Goal: Transaction & Acquisition: Purchase product/service

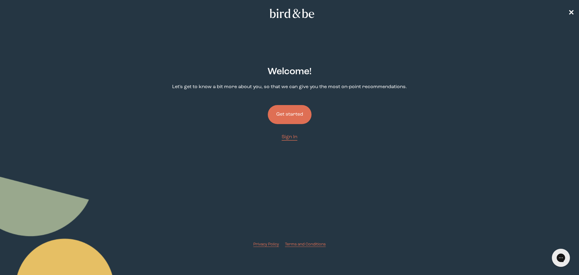
click at [309, 109] on button "Get started" at bounding box center [290, 114] width 44 height 19
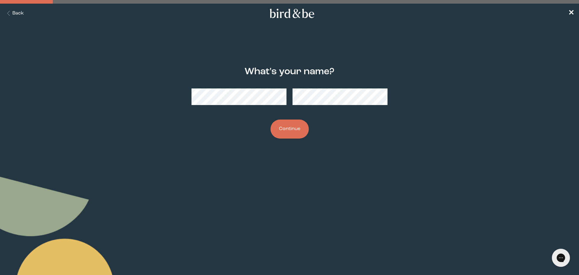
click at [282, 130] on button "Continue" at bounding box center [290, 128] width 38 height 19
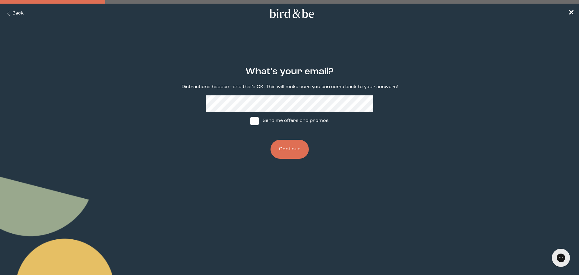
click at [254, 118] on span at bounding box center [254, 121] width 8 height 8
click at [250, 121] on input "Send me offers and promos" at bounding box center [250, 121] width 0 height 0
checkbox input "true"
click at [283, 148] on button "Continue" at bounding box center [290, 149] width 38 height 19
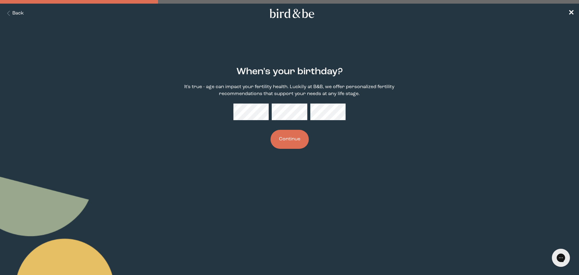
click at [297, 139] on button "Continue" at bounding box center [290, 139] width 38 height 19
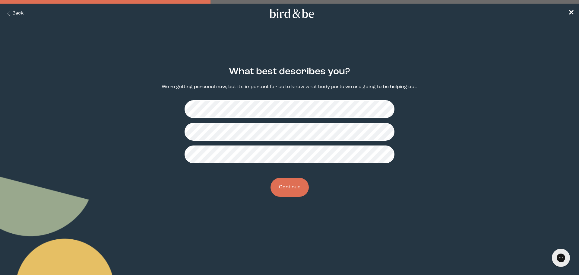
click at [297, 182] on button "Continue" at bounding box center [290, 187] width 38 height 19
click at [370, 163] on fieldset at bounding box center [290, 131] width 210 height 73
click at [300, 191] on button "Continue" at bounding box center [290, 187] width 38 height 19
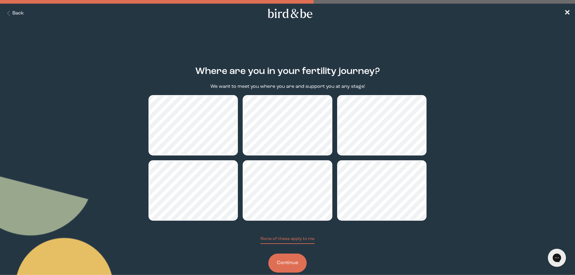
click at [299, 257] on button "Continue" at bounding box center [287, 262] width 38 height 19
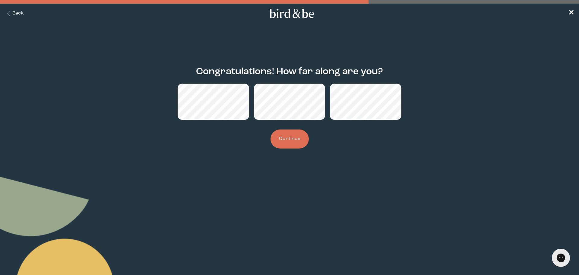
click at [281, 136] on button "Continue" at bounding box center [290, 138] width 38 height 19
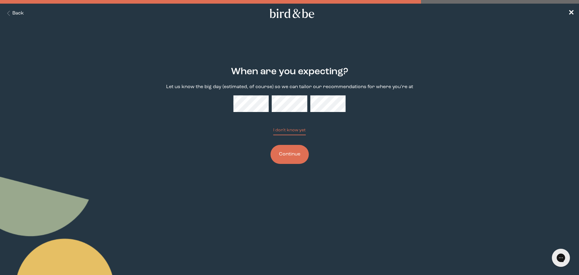
click at [289, 153] on button "Continue" at bounding box center [290, 154] width 38 height 19
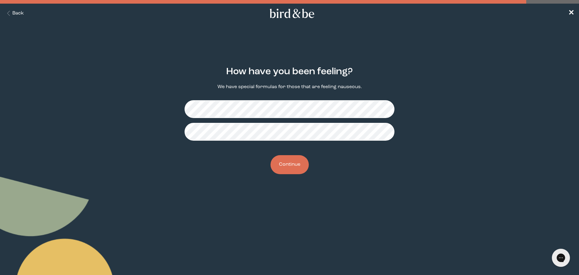
click at [292, 170] on button "Continue" at bounding box center [290, 164] width 38 height 19
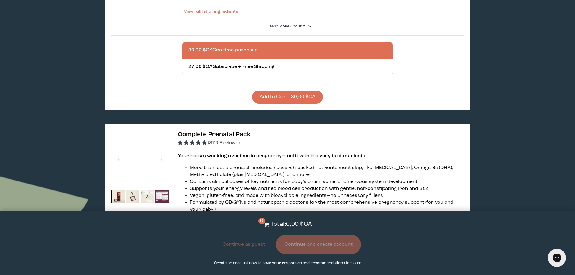
scroll to position [100, 0]
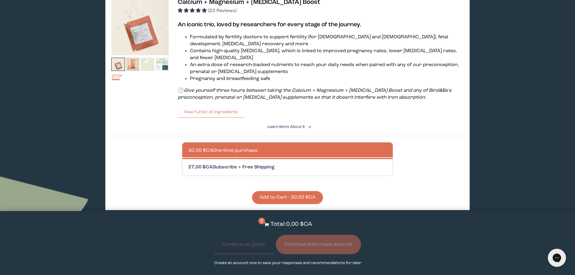
click at [224, 169] on div at bounding box center [293, 167] width 211 height 17
click at [188, 164] on input "27,00 $CA Subscribe + Free Shipping" at bounding box center [188, 164] width 0 height 0
radio input "true"
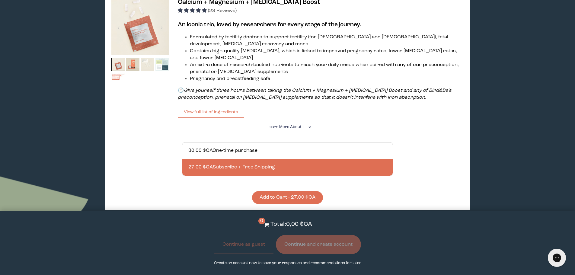
click at [271, 196] on button "Add to Cart - 27,00 $CA" at bounding box center [287, 197] width 71 height 13
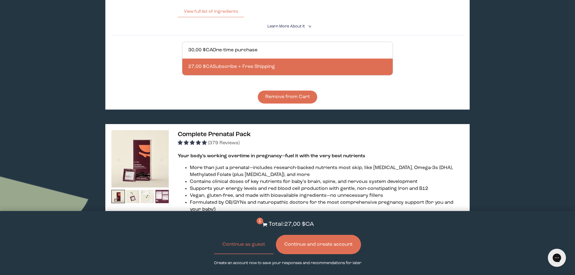
scroll to position [302, 0]
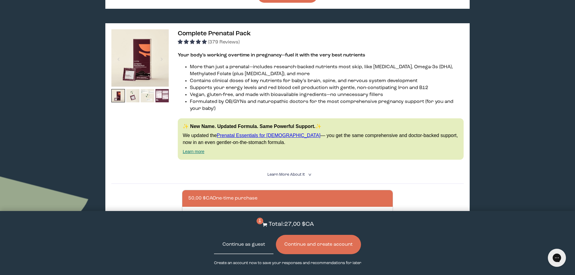
click at [254, 248] on button "Continue as guest" at bounding box center [243, 244] width 59 height 19
